Goal: Information Seeking & Learning: Learn about a topic

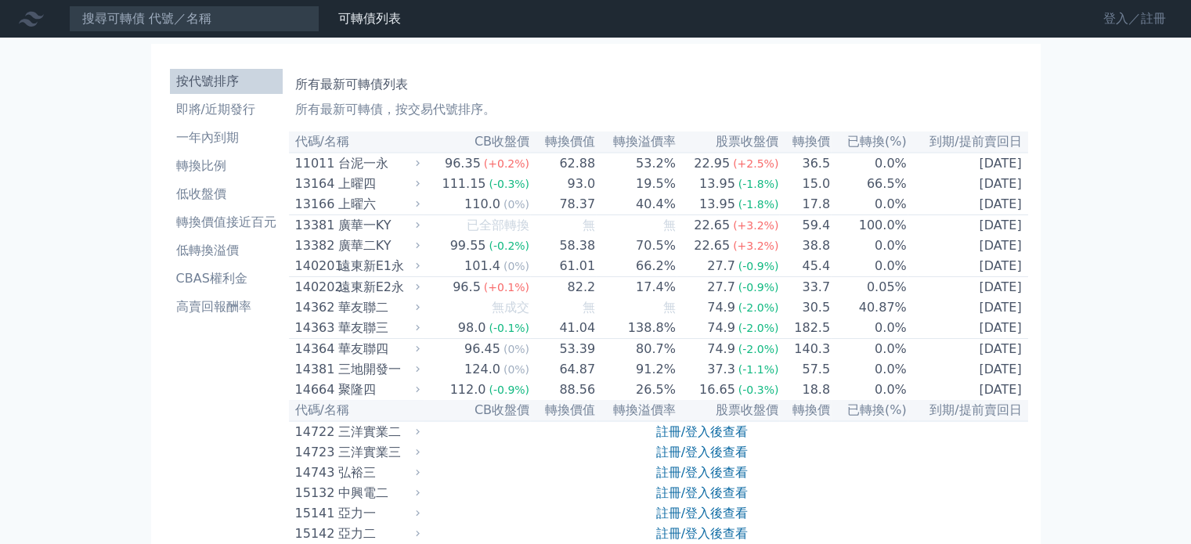
click at [1105, 20] on link "登入／註冊" at bounding box center [1134, 18] width 88 height 25
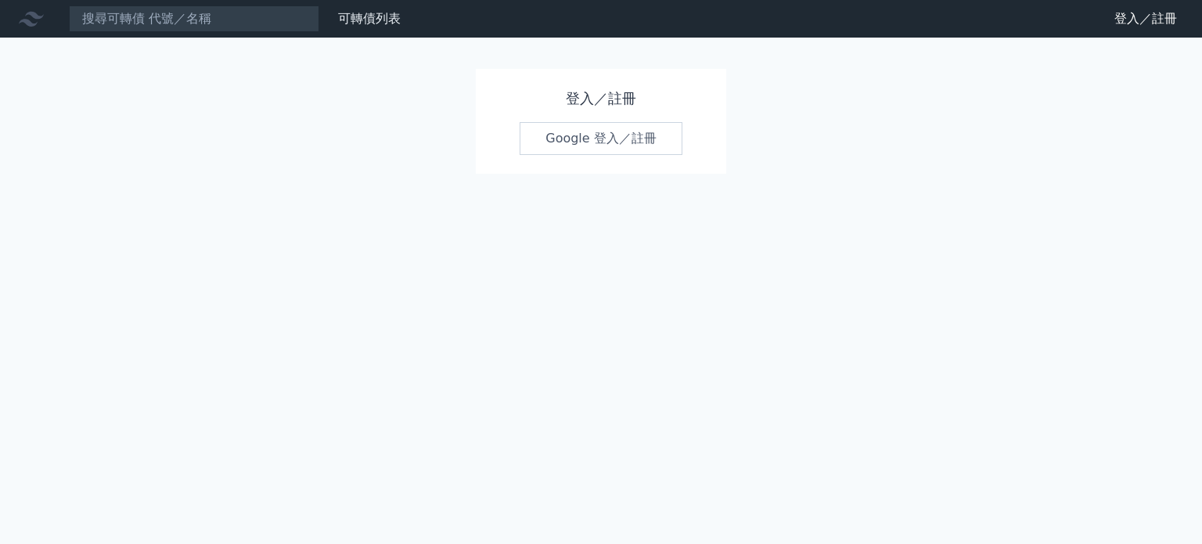
click at [554, 134] on link "Google 登入／註冊" at bounding box center [601, 138] width 163 height 33
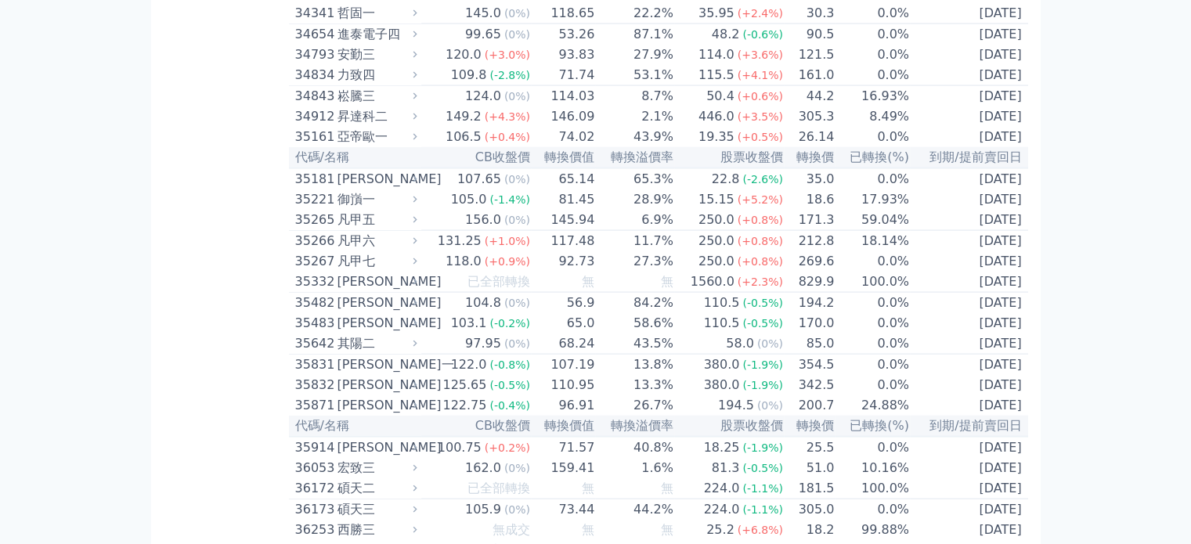
scroll to position [3209, 0]
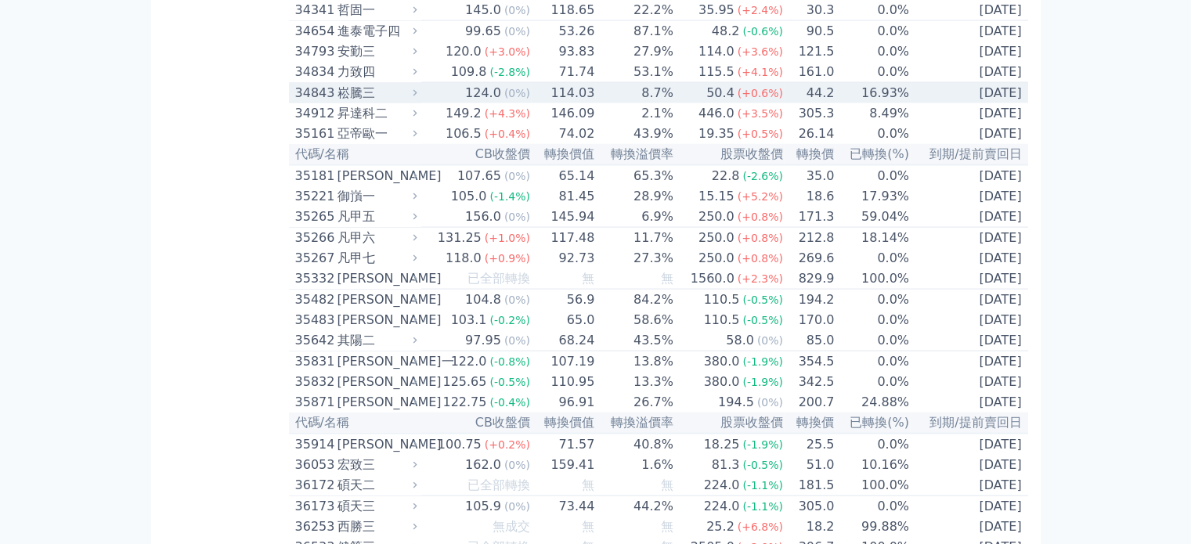
click at [359, 103] on div "崧騰三" at bounding box center [375, 93] width 77 height 19
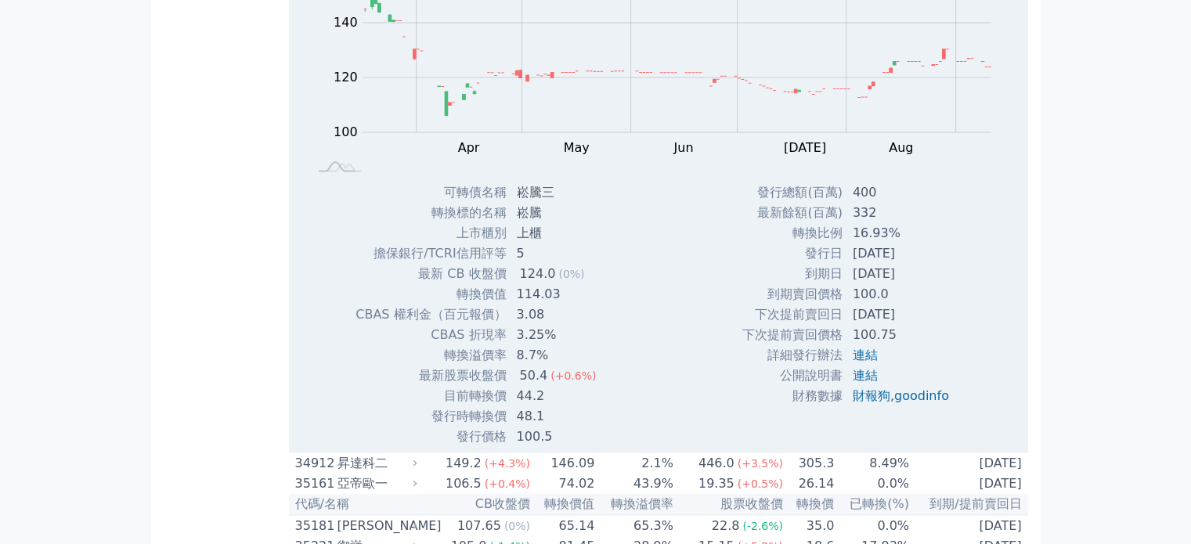
scroll to position [3366, 0]
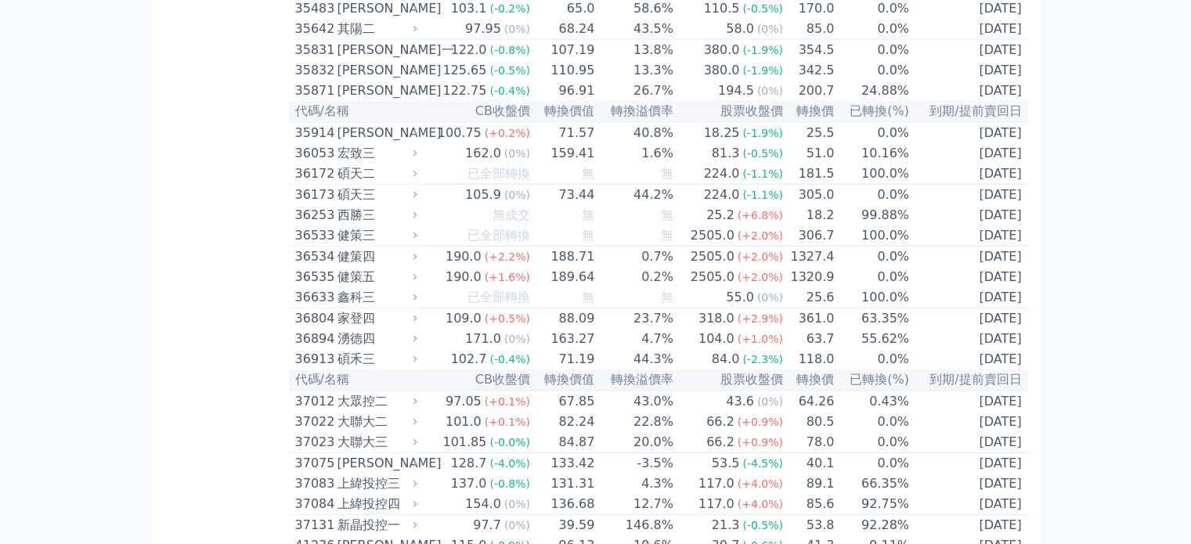
scroll to position [3523, 0]
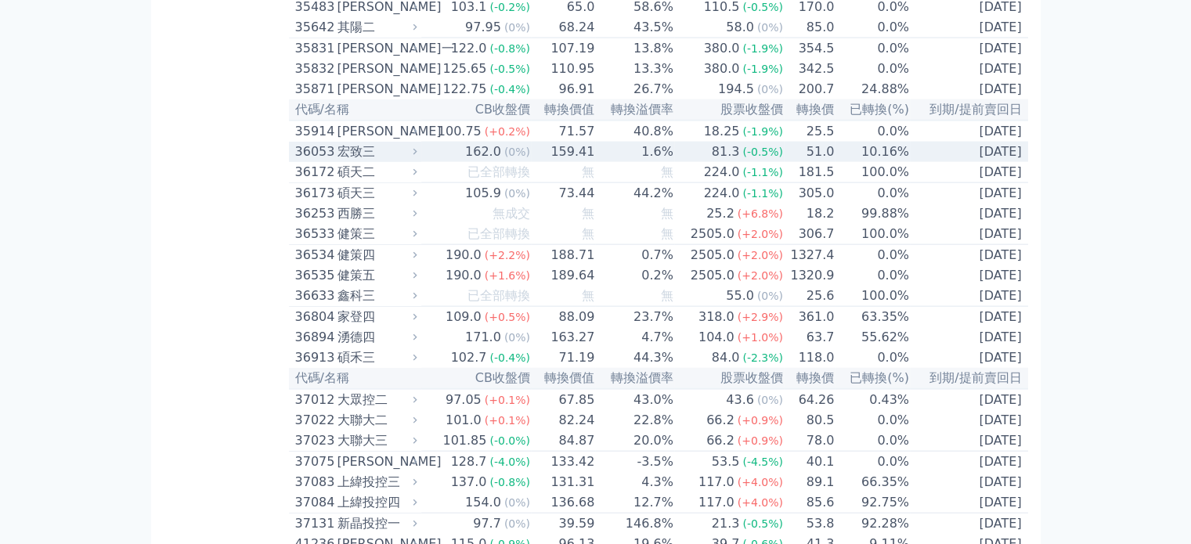
click at [332, 161] on div "36053" at bounding box center [314, 151] width 38 height 19
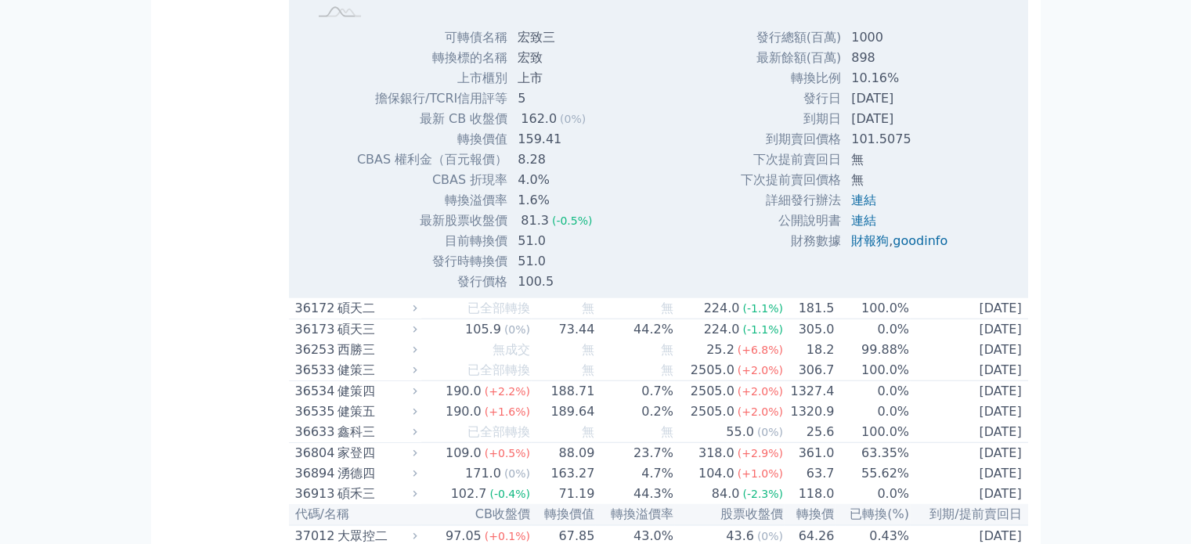
scroll to position [3992, 0]
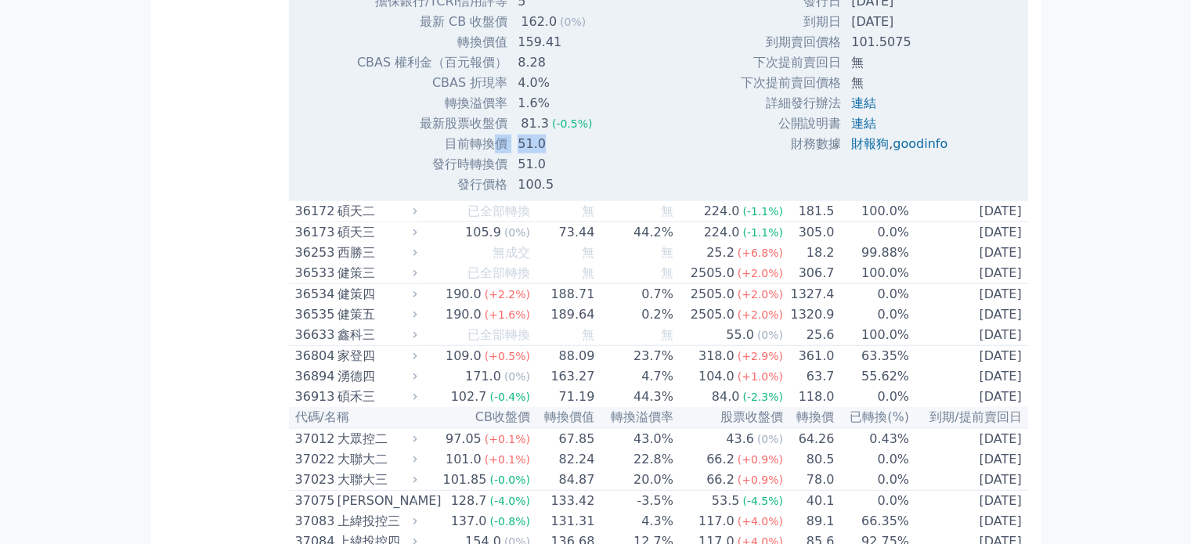
drag, startPoint x: 493, startPoint y: 400, endPoint x: 578, endPoint y: 407, distance: 85.6
click at [578, 154] on tr "目前轉換價 51.0" at bounding box center [480, 144] width 249 height 20
click at [578, 175] on td "51.0" at bounding box center [556, 164] width 96 height 20
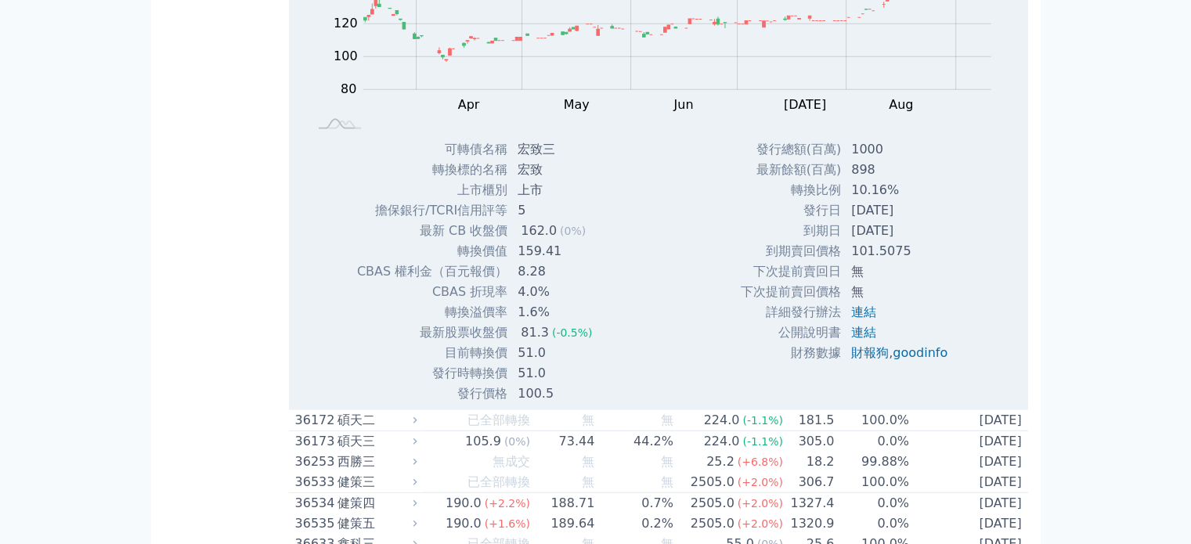
scroll to position [3523, 0]
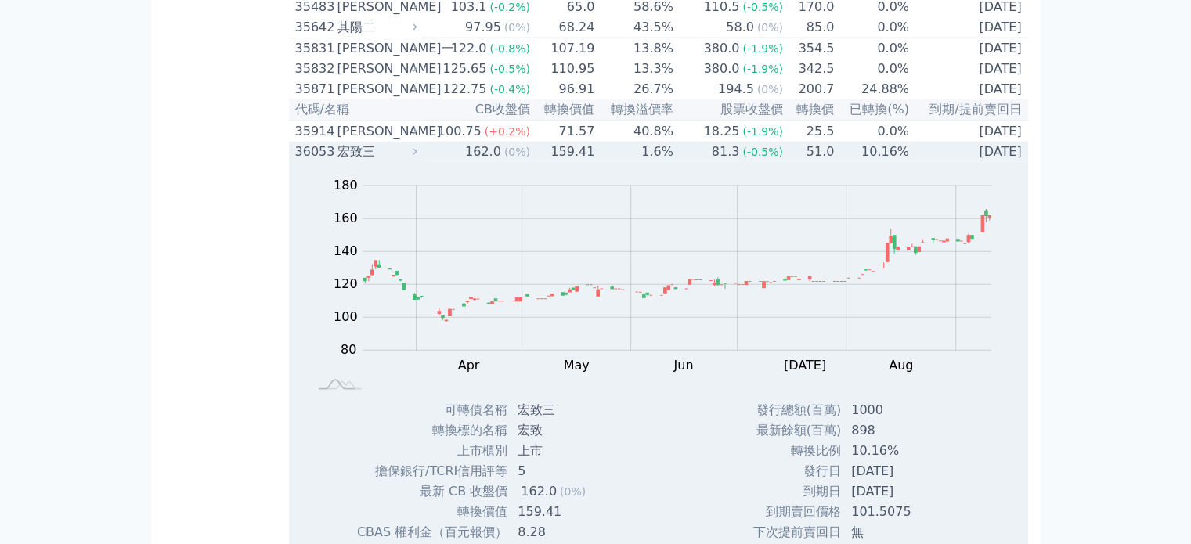
click at [350, 161] on div "宏致三" at bounding box center [375, 151] width 77 height 19
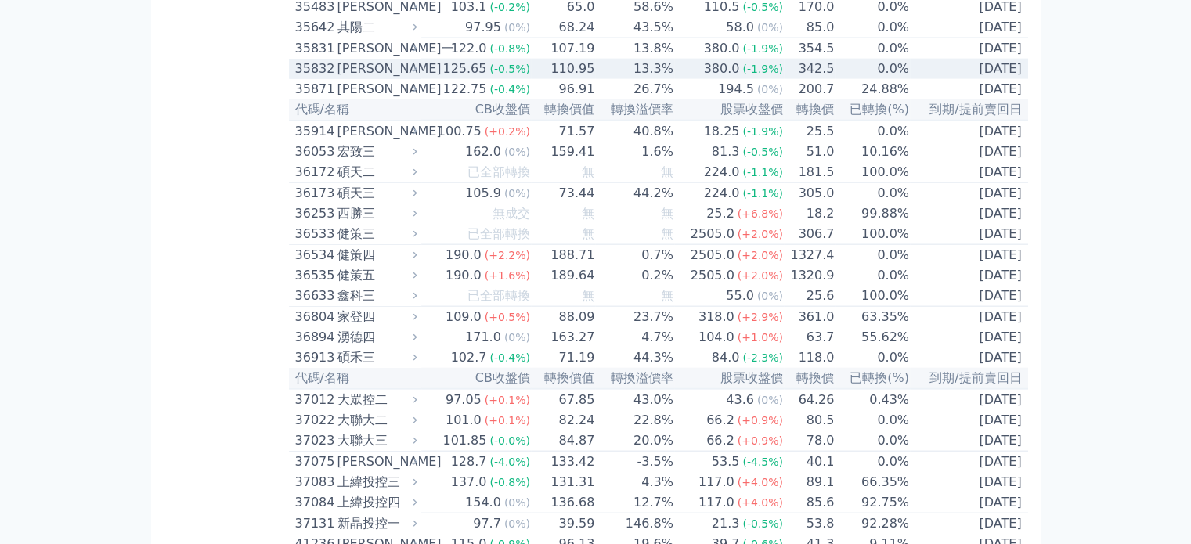
scroll to position [3679, 0]
